Goal: Information Seeking & Learning: Find specific fact

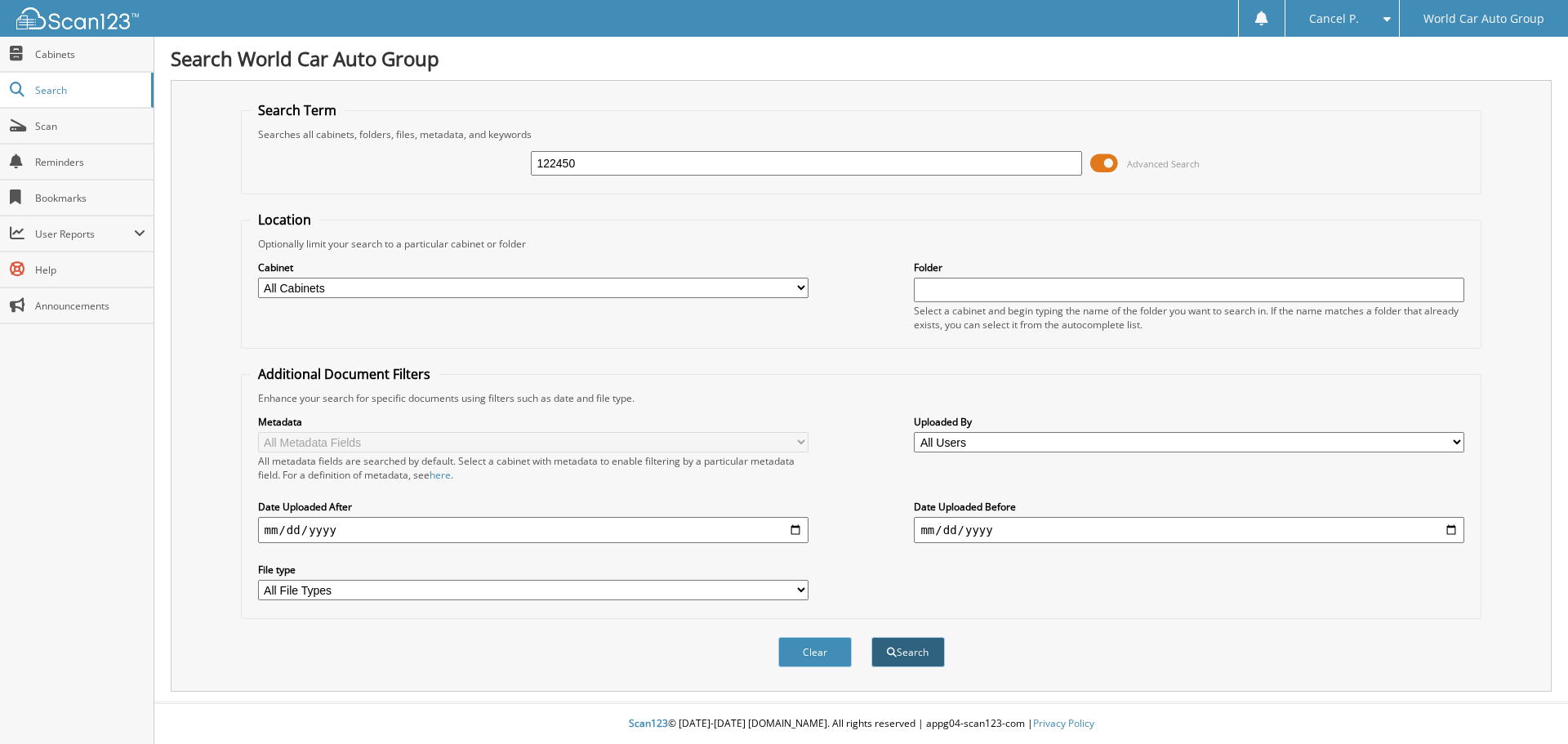
type input "122450"
click at [908, 653] on button "Search" at bounding box center [908, 653] width 73 height 31
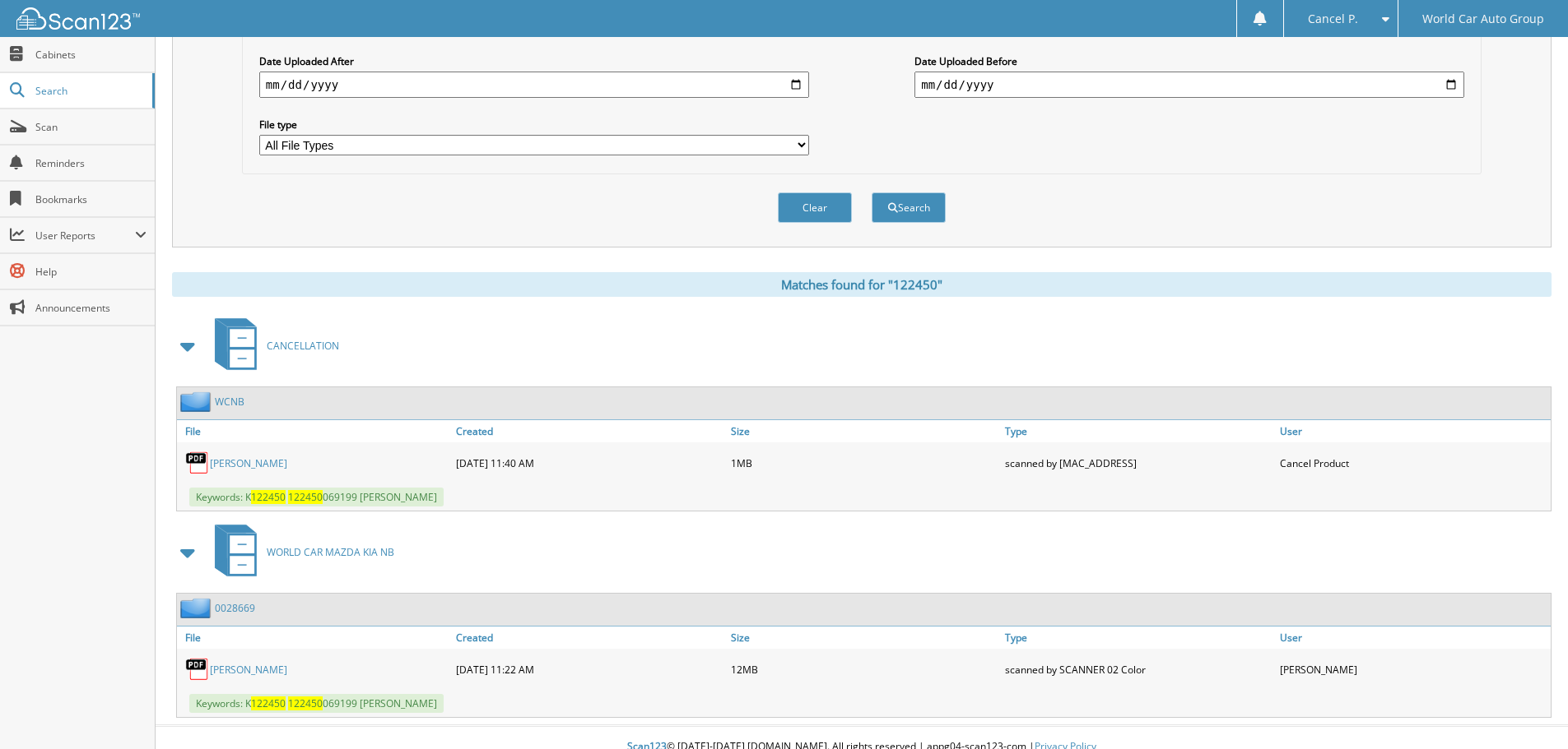
scroll to position [468, 0]
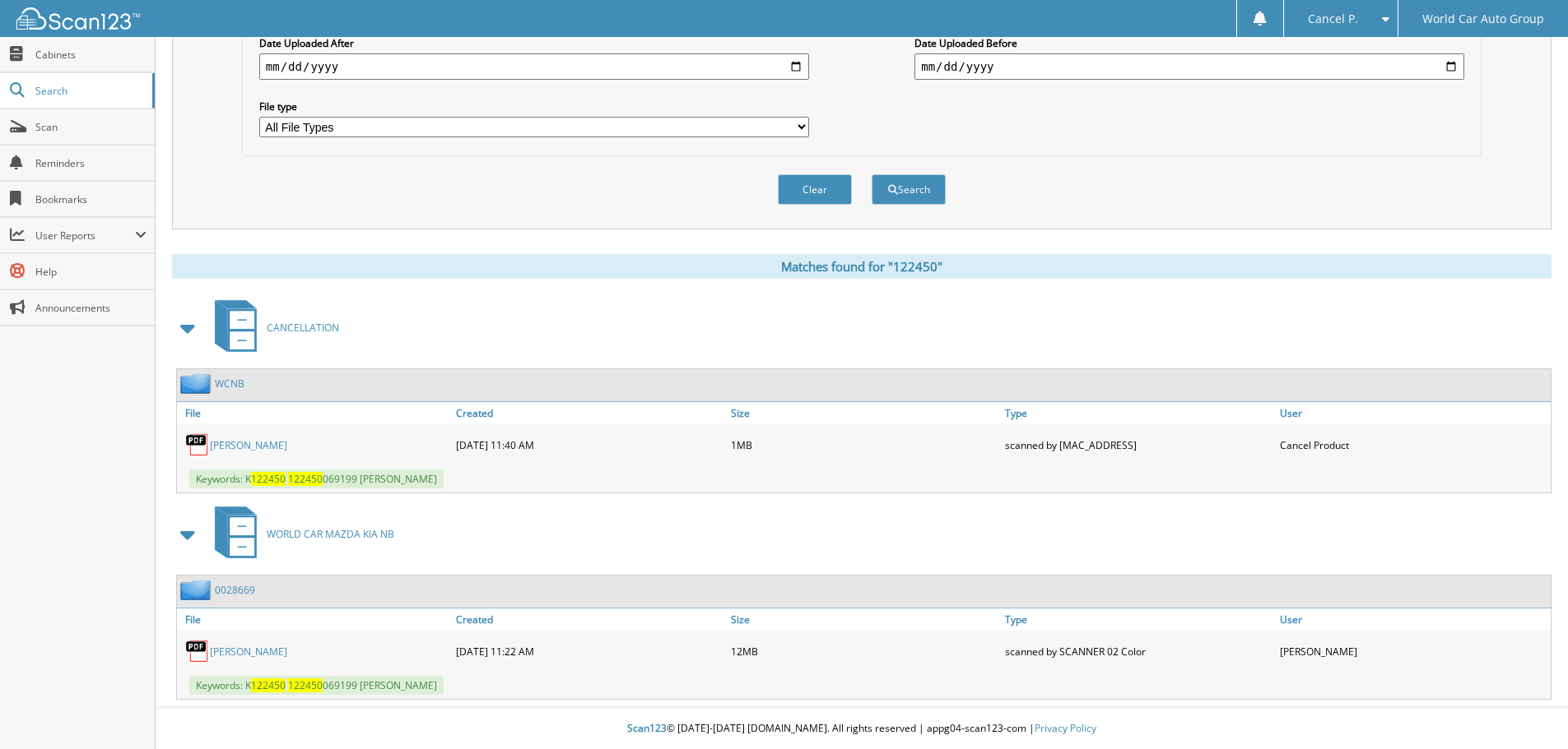
click at [265, 441] on link "SCOTTY WALKER" at bounding box center [248, 445] width 77 height 14
click at [281, 650] on link "SCOTTY KIMBERLIN WALKER" at bounding box center [248, 651] width 77 height 14
click at [279, 649] on link "SCOTTY KIMBERLIN WALKER" at bounding box center [248, 651] width 77 height 14
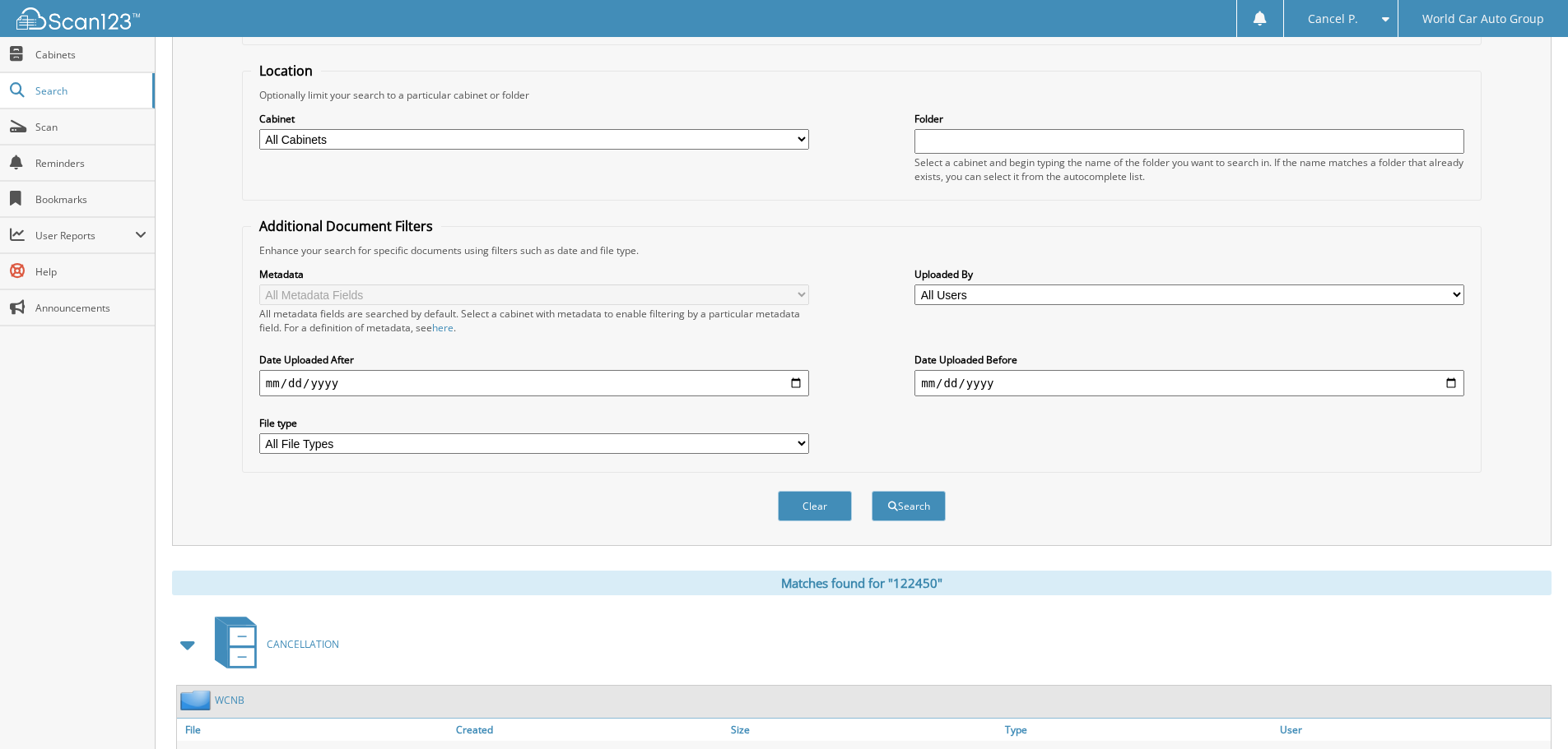
scroll to position [0, 0]
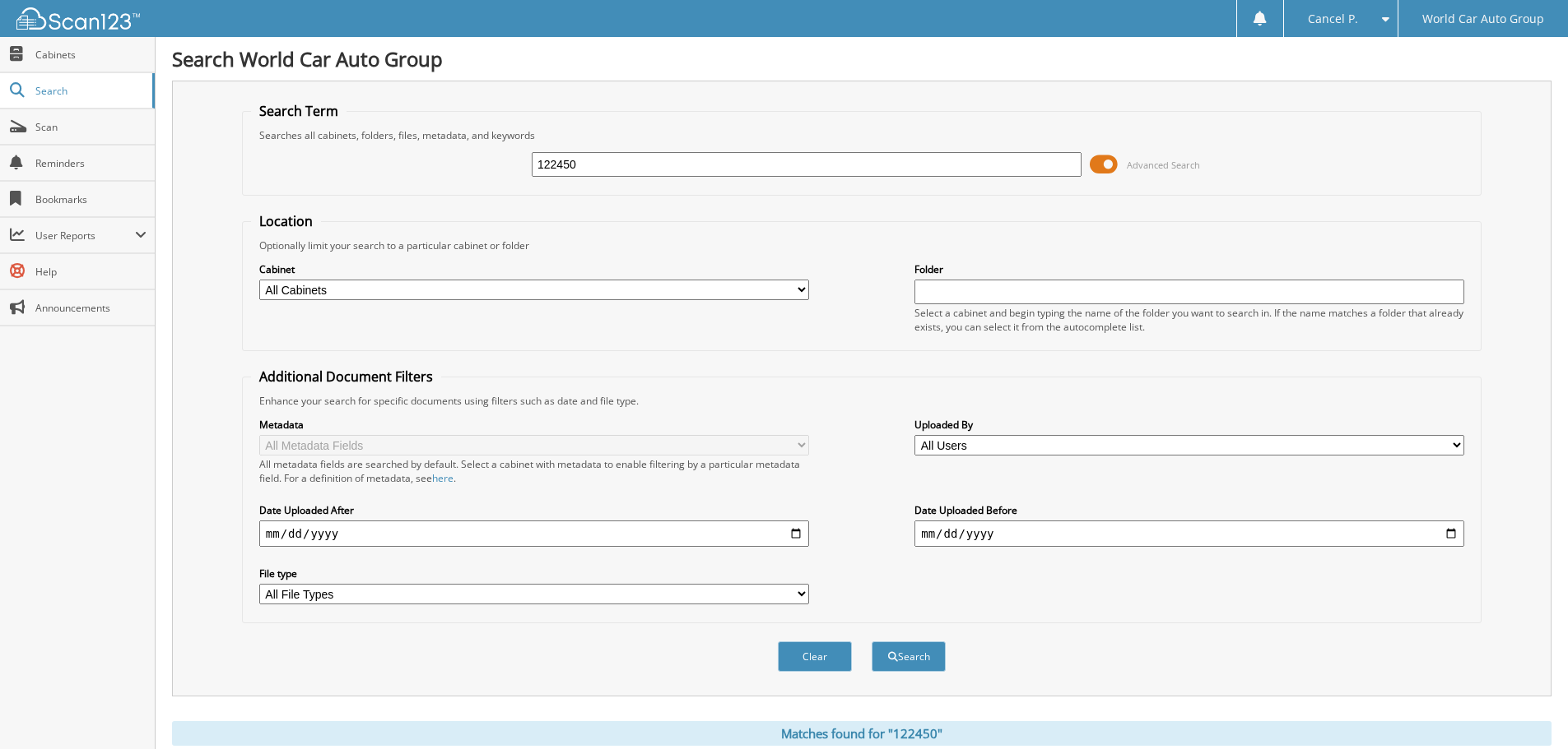
drag, startPoint x: 616, startPoint y: 167, endPoint x: 458, endPoint y: 163, distance: 158.1
click at [458, 163] on div "122450 Advanced Search" at bounding box center [862, 164] width 1221 height 45
paste input "Dale Scott Petrovich"
type input "Dale Scott Petrovich"
click at [872, 642] on button "Search" at bounding box center [909, 657] width 74 height 31
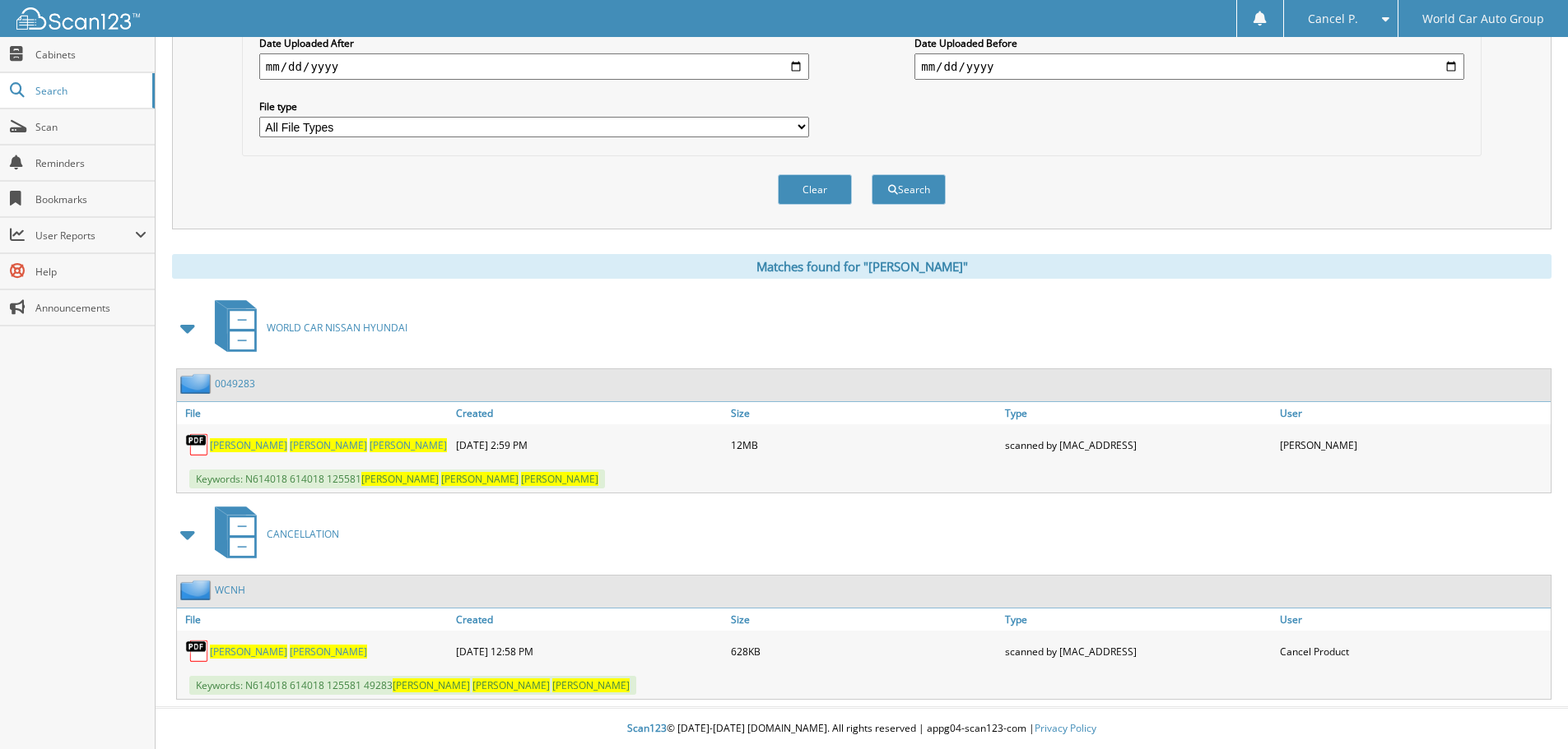
click at [228, 657] on span "DALE" at bounding box center [248, 651] width 77 height 14
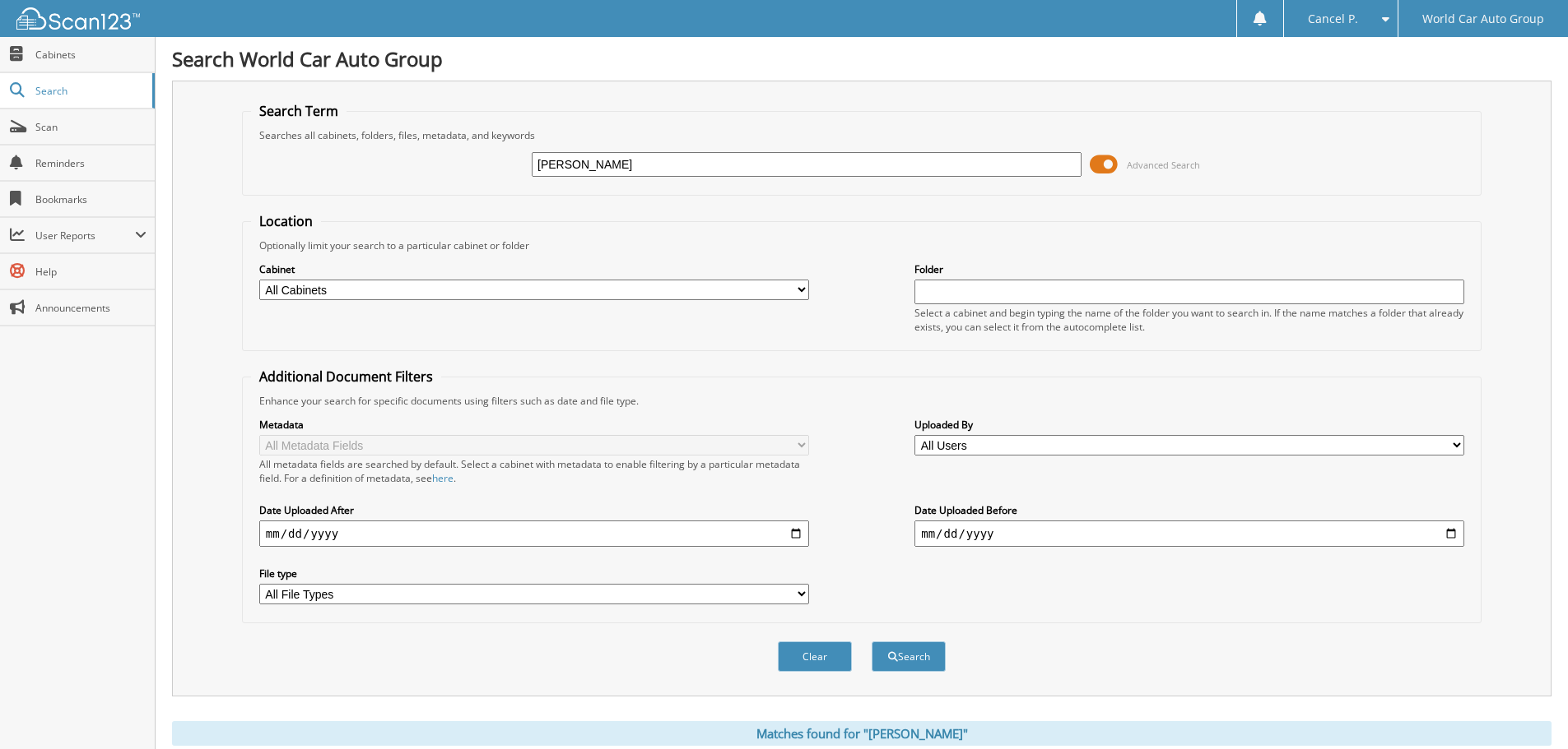
drag, startPoint x: 738, startPoint y: 169, endPoint x: 493, endPoint y: 160, distance: 245.2
click at [493, 160] on div "Dale Scott Petrovich Advanced Search" at bounding box center [862, 164] width 1221 height 45
click at [865, 163] on input "text" at bounding box center [807, 164] width 550 height 25
paste input "[PERSON_NAME] II"
type input "[PERSON_NAME] II"
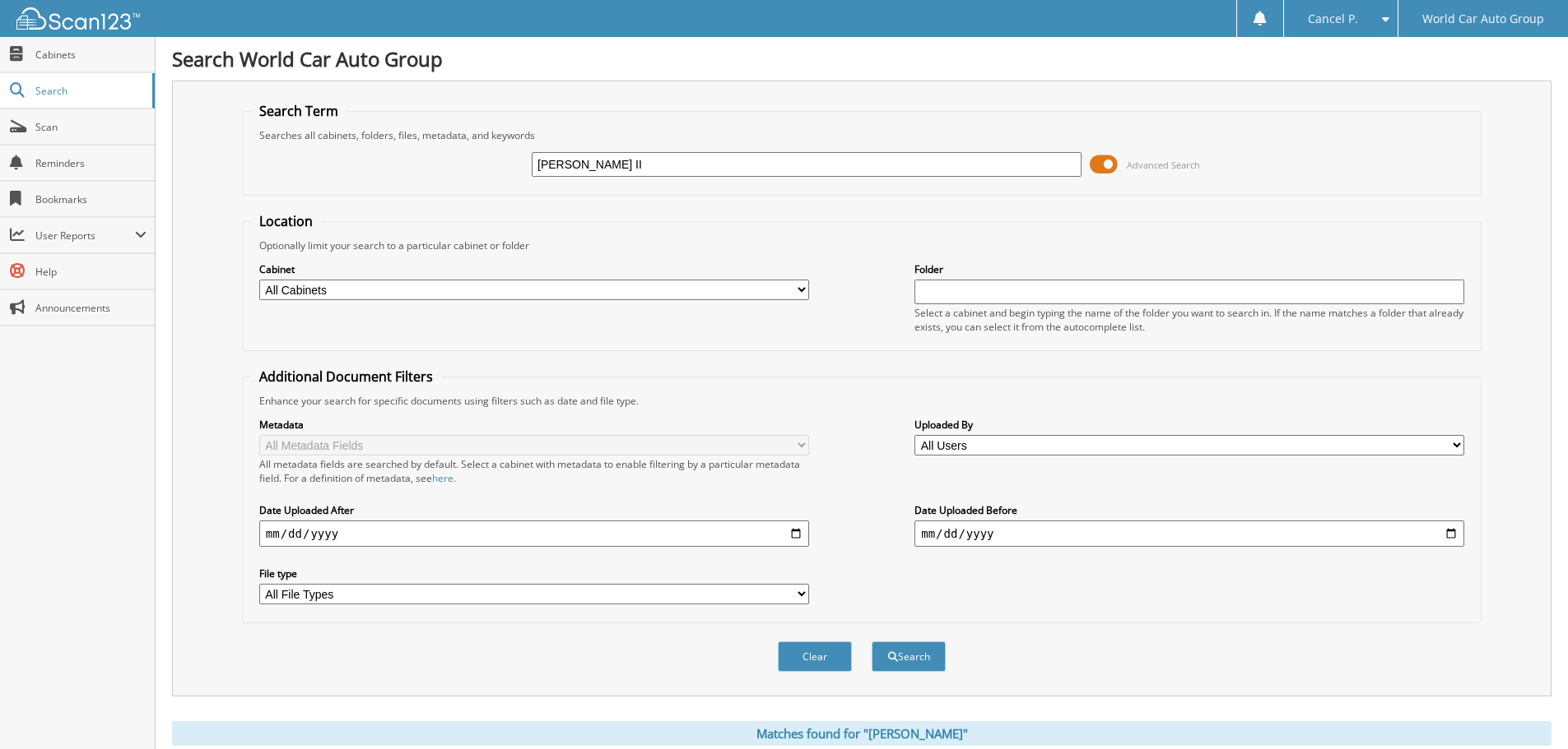
click at [872, 642] on button "Search" at bounding box center [909, 657] width 74 height 31
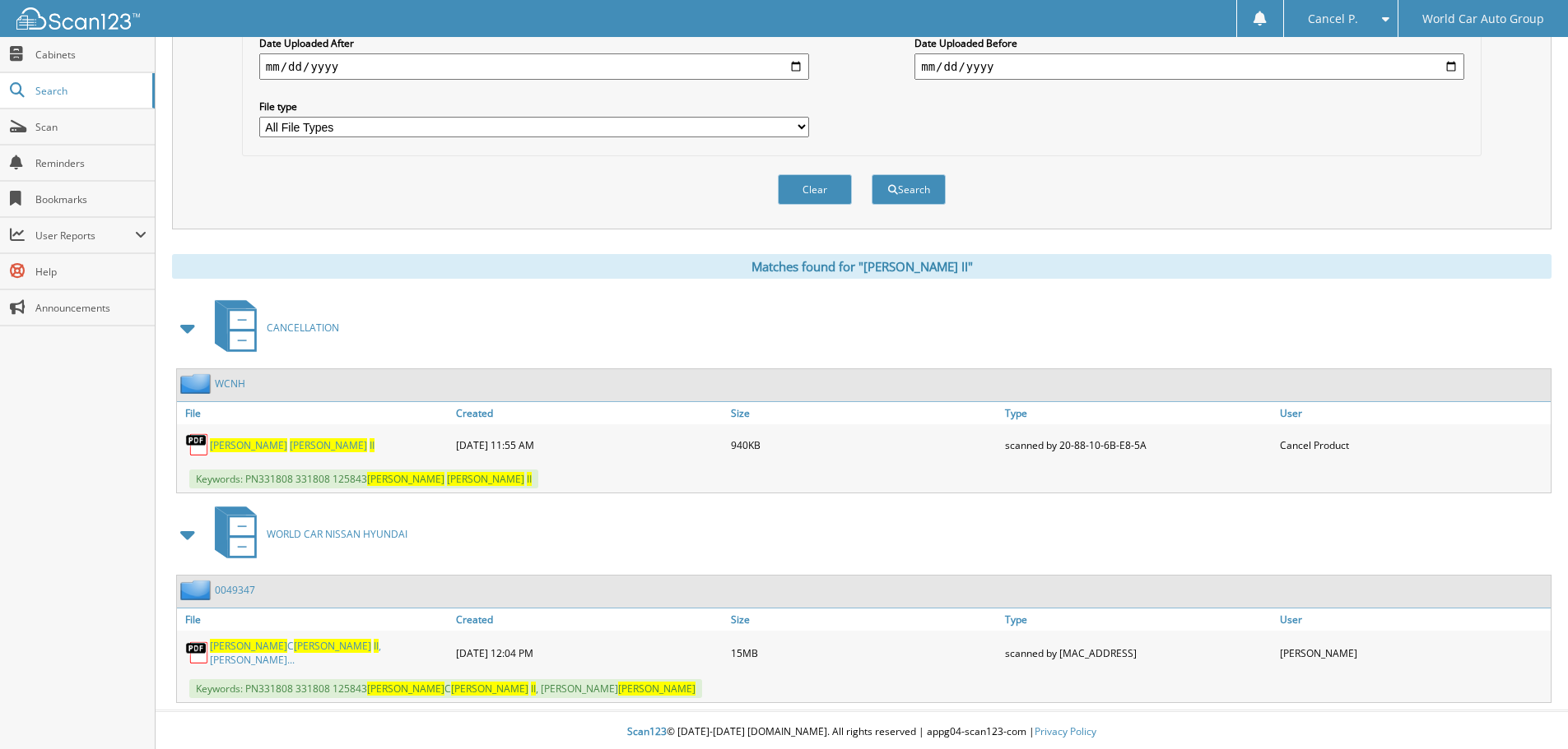
scroll to position [468, 0]
click at [251, 447] on span "[PERSON_NAME]" at bounding box center [248, 444] width 77 height 14
click at [354, 657] on link "[PERSON_NAME] , [PERSON_NAME] TE..." at bounding box center [329, 652] width 238 height 28
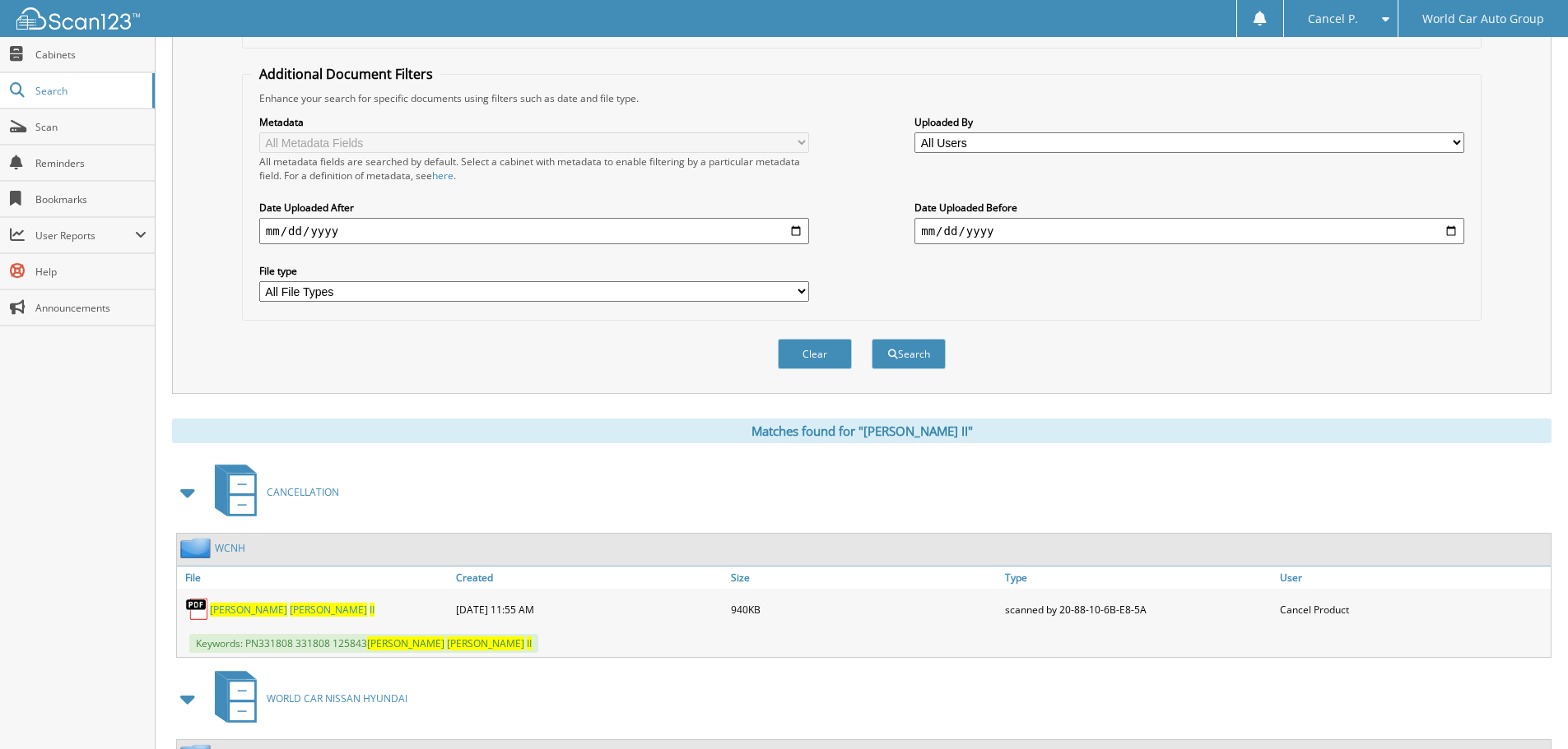
scroll to position [56, 0]
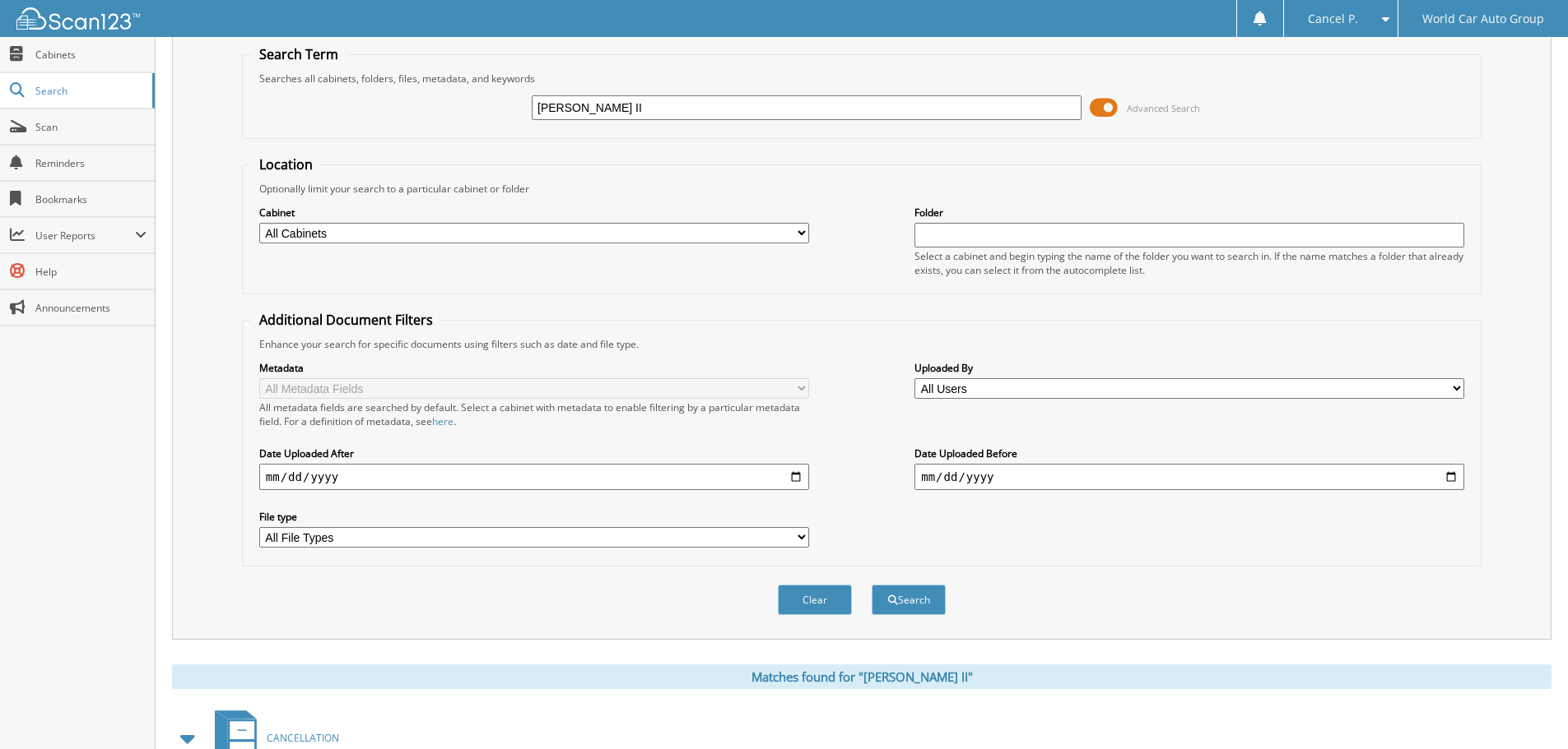
click at [728, 95] on input "[PERSON_NAME] II" at bounding box center [807, 107] width 550 height 25
drag, startPoint x: 729, startPoint y: 101, endPoint x: 388, endPoint y: 118, distance: 341.4
click at [388, 118] on div "[PERSON_NAME] II Advanced Search" at bounding box center [862, 108] width 1221 height 45
paste input "614018"
type input "614018"
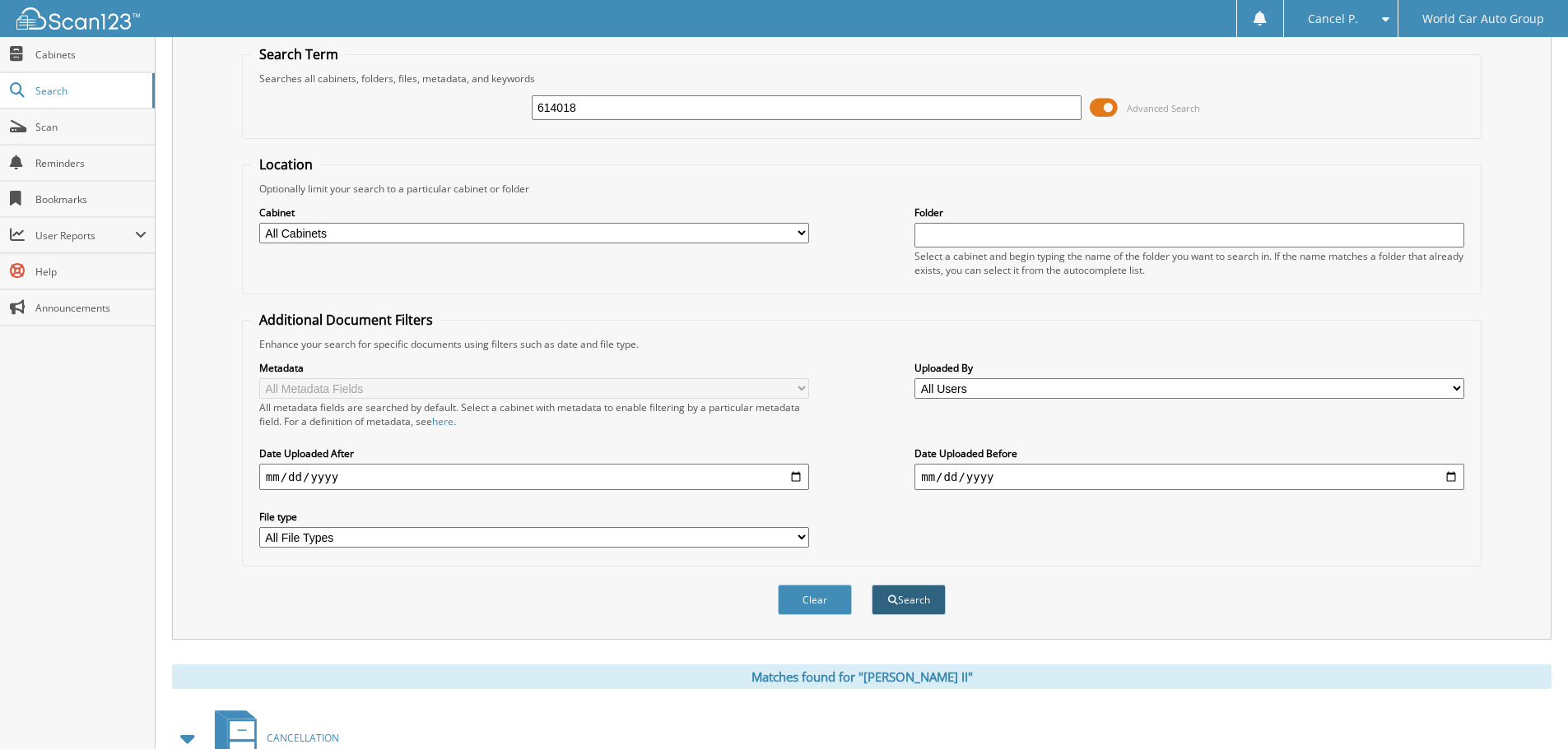
click at [933, 591] on button "Search" at bounding box center [909, 600] width 74 height 31
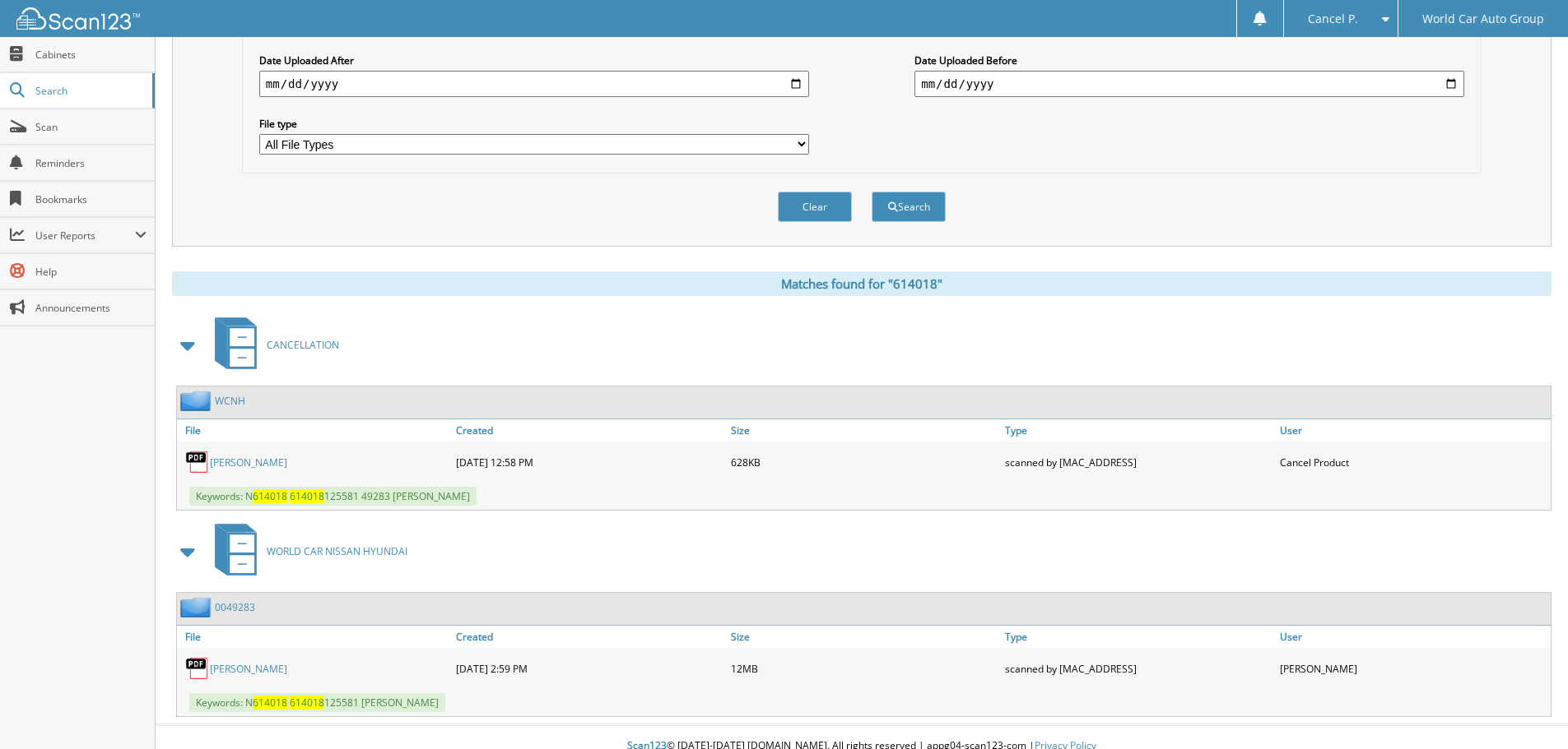
scroll to position [468, 0]
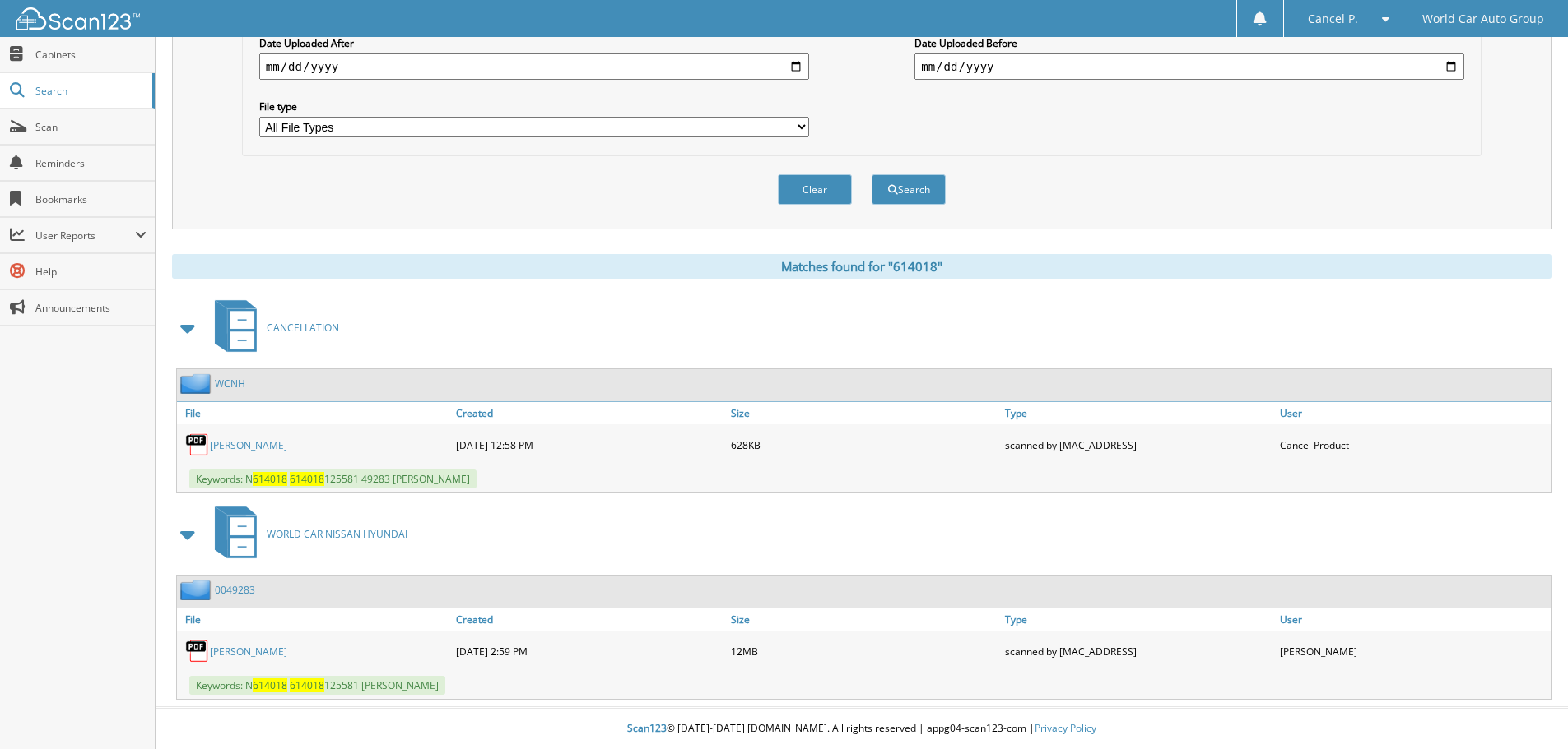
click at [255, 443] on link "[PERSON_NAME]" at bounding box center [248, 445] width 77 height 14
click at [253, 657] on link "[PERSON_NAME]" at bounding box center [248, 651] width 77 height 14
